Goal: Transaction & Acquisition: Purchase product/service

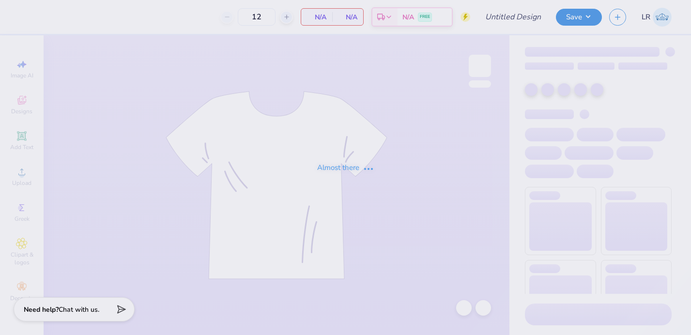
type input "TEP ROADTRIP"
click at [478, 70] on div "Almost there" at bounding box center [345, 167] width 691 height 335
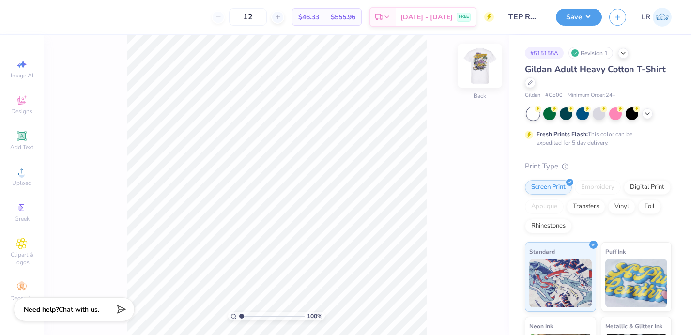
click at [474, 65] on img at bounding box center [480, 65] width 39 height 39
click at [95, 16] on div at bounding box center [96, 16] width 14 height 14
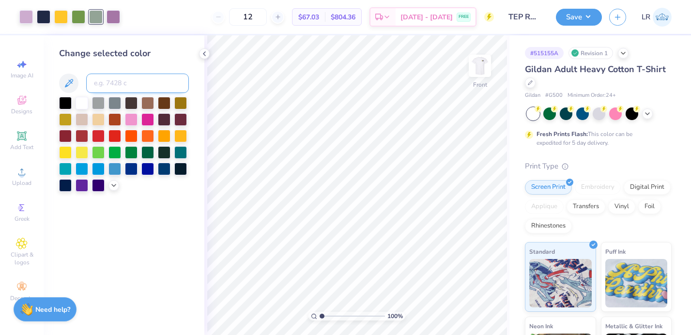
click at [104, 79] on input at bounding box center [137, 83] width 103 height 19
type input "7490"
click at [22, 19] on div at bounding box center [26, 16] width 14 height 14
click at [103, 77] on input at bounding box center [137, 83] width 103 height 19
type input "7440"
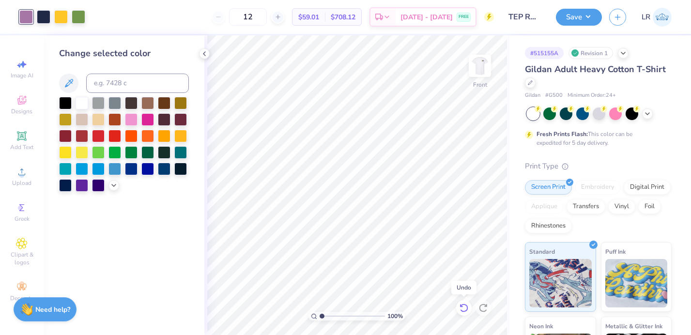
click at [462, 308] on icon at bounding box center [464, 308] width 10 height 10
click at [264, 20] on input "12" at bounding box center [248, 16] width 38 height 17
type input "1"
type input "24"
click at [632, 114] on div at bounding box center [632, 113] width 13 height 13
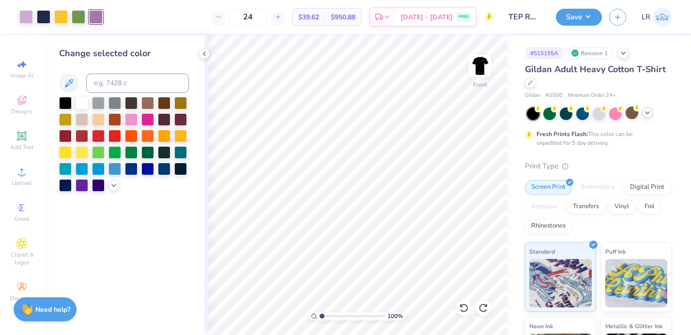
click at [648, 115] on icon at bounding box center [648, 113] width 8 height 8
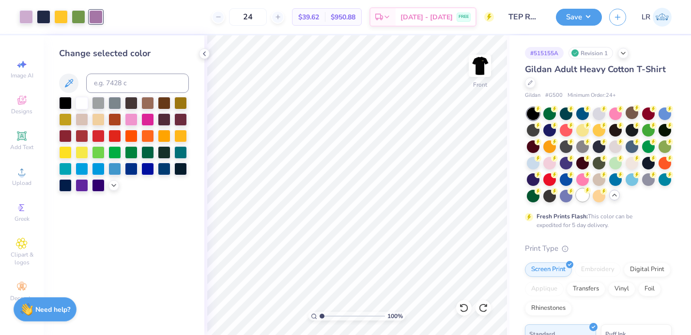
click at [582, 194] on div at bounding box center [582, 195] width 13 height 13
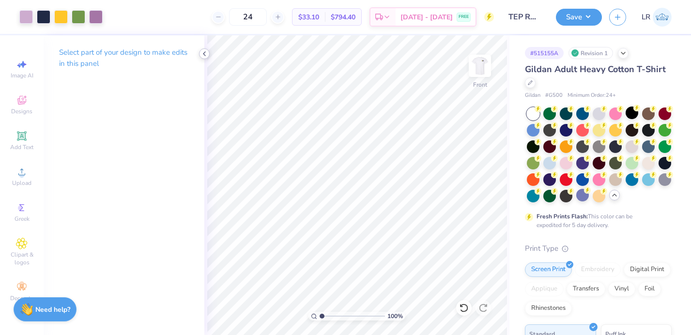
click at [201, 56] on icon at bounding box center [204, 54] width 8 height 8
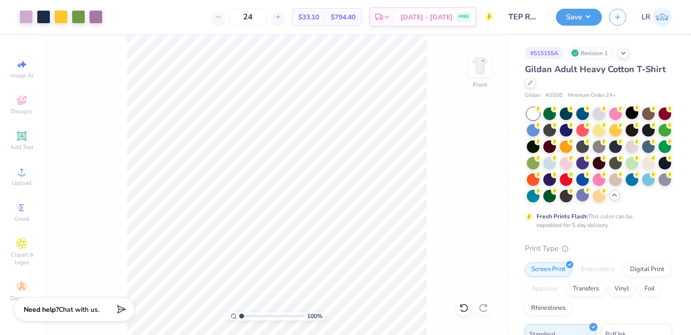
drag, startPoint x: 481, startPoint y: 73, endPoint x: 467, endPoint y: 64, distance: 16.9
click at [481, 73] on img at bounding box center [479, 65] width 19 height 19
click at [491, 67] on img at bounding box center [480, 65] width 39 height 39
